Goal: Leave review/rating: Leave review/rating

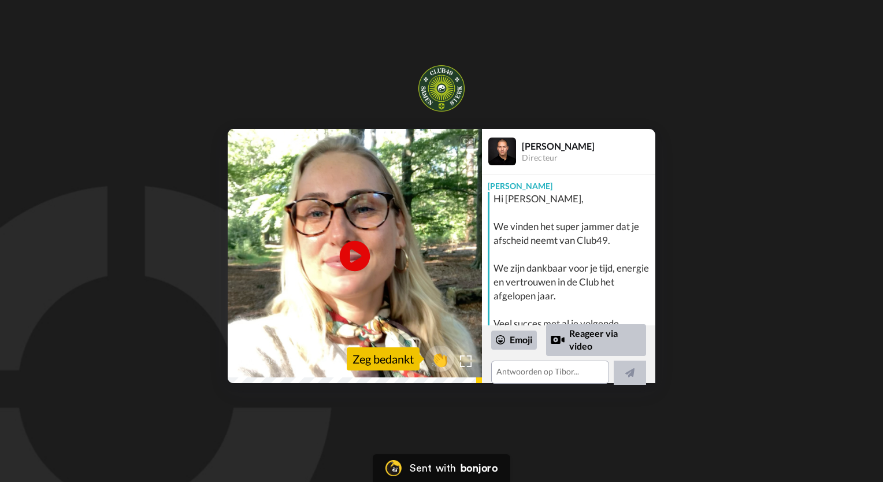
click at [359, 254] on icon "Play/Pause" at bounding box center [355, 256] width 31 height 55
click at [364, 250] on icon at bounding box center [355, 256] width 31 height 31
click at [358, 252] on icon at bounding box center [355, 256] width 31 height 31
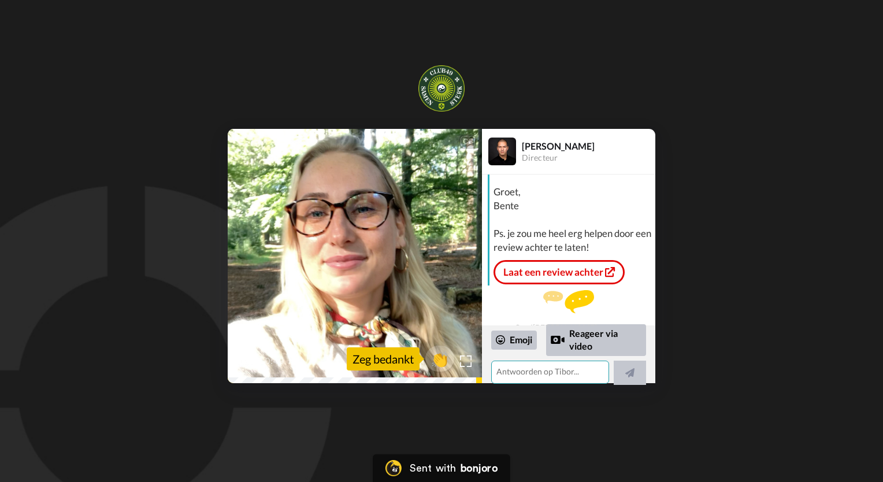
click at [530, 368] on textarea at bounding box center [550, 371] width 118 height 23
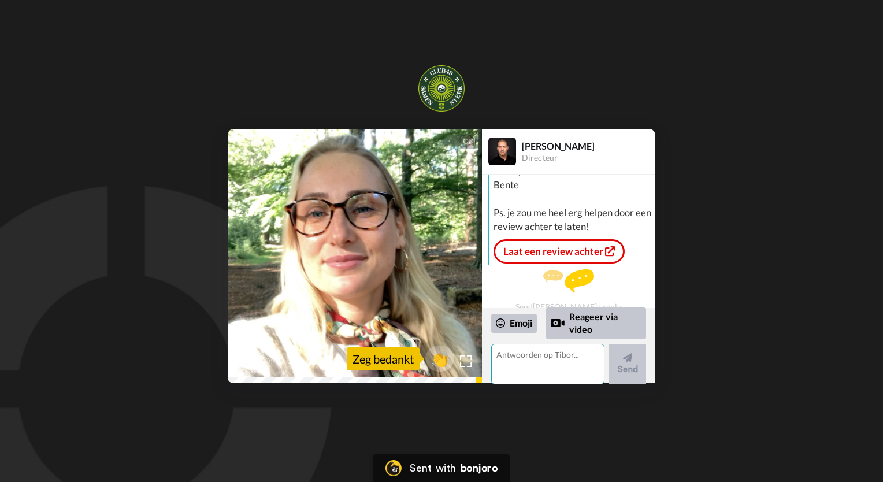
scroll to position [203, 0]
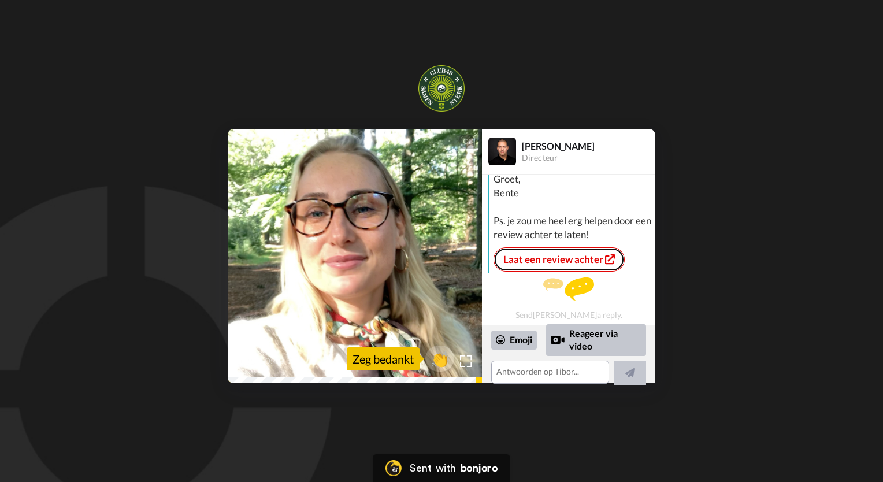
click at [553, 247] on link "Laat een review achter" at bounding box center [558, 259] width 131 height 24
click at [547, 366] on textarea at bounding box center [550, 371] width 118 height 23
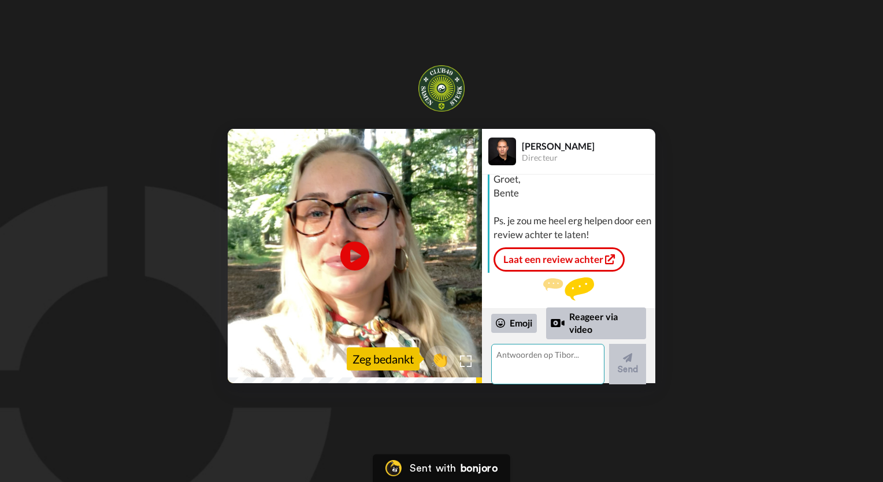
scroll to position [0, 0]
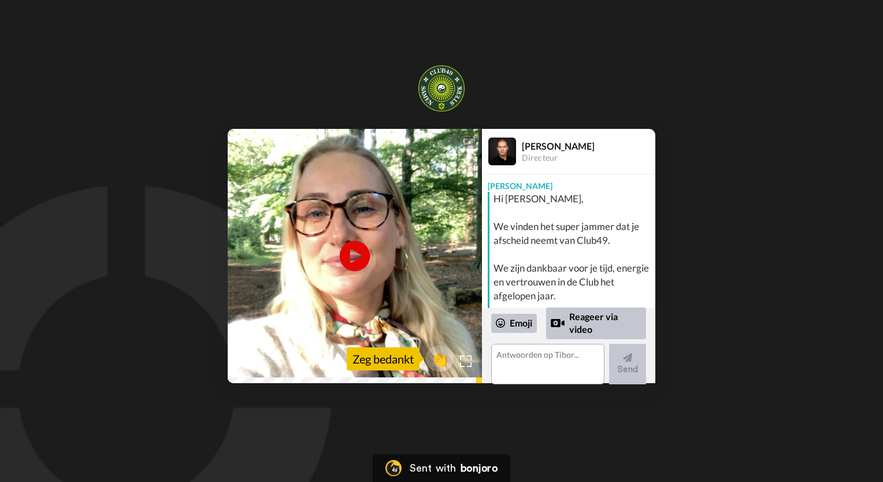
click at [350, 246] on icon at bounding box center [355, 256] width 31 height 31
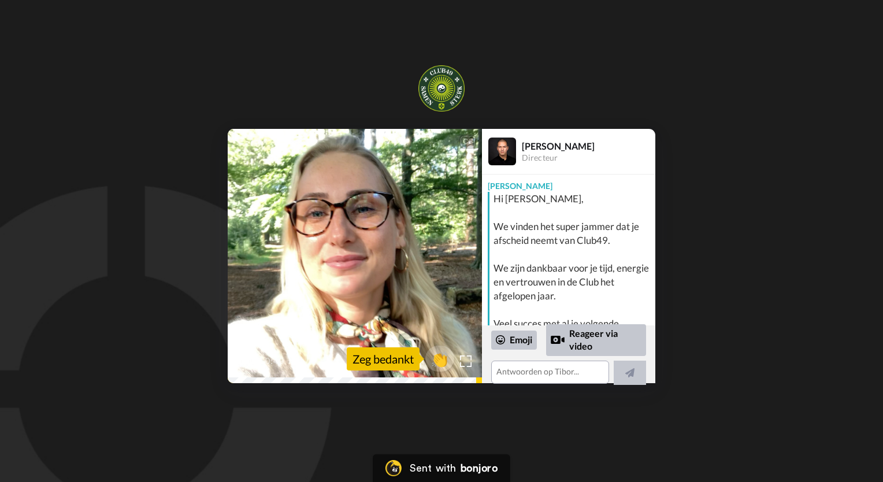
click at [350, 261] on icon "Play/Pause" at bounding box center [355, 256] width 31 height 55
click at [699, 343] on div "CC Play/Pause [PERSON_NAME], bent u hier van code 49. 0:00 / 0:49 👏 Zeg bedankt…" at bounding box center [441, 256] width 883 height 254
